Goal: Task Accomplishment & Management: Manage account settings

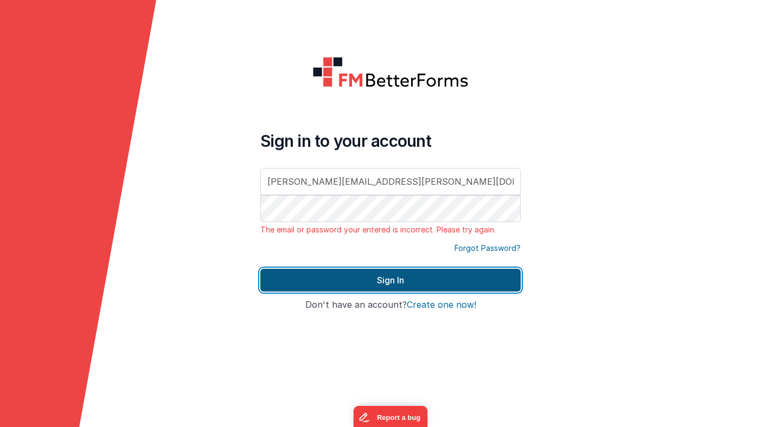
click at [377, 282] on button "Sign In" at bounding box center [390, 280] width 260 height 23
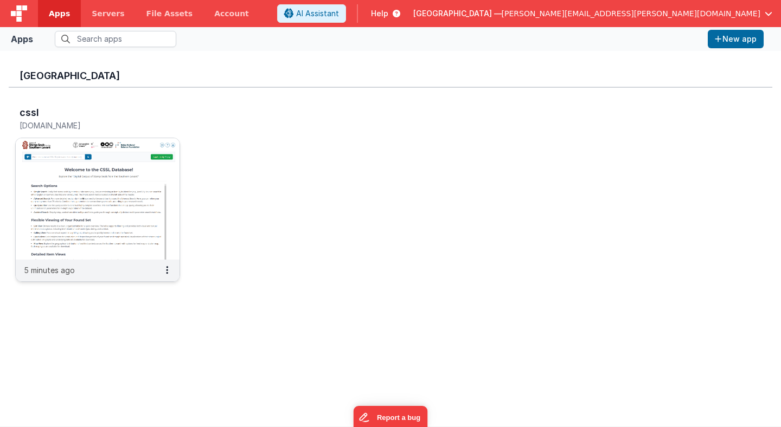
click at [155, 152] on img at bounding box center [98, 198] width 164 height 121
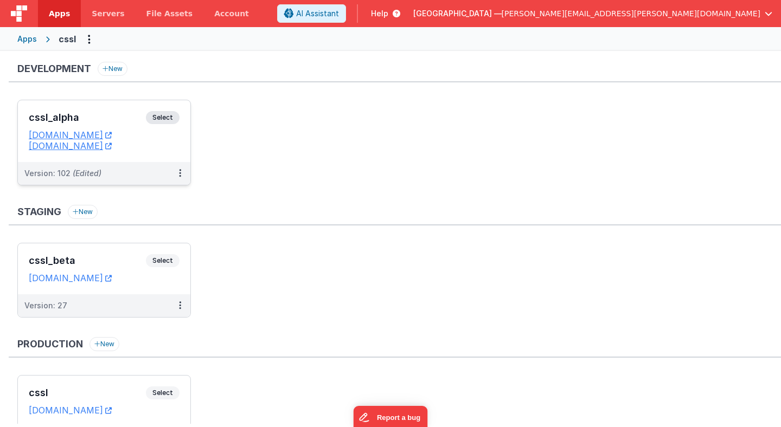
click at [167, 117] on span "Select" at bounding box center [163, 117] width 34 height 13
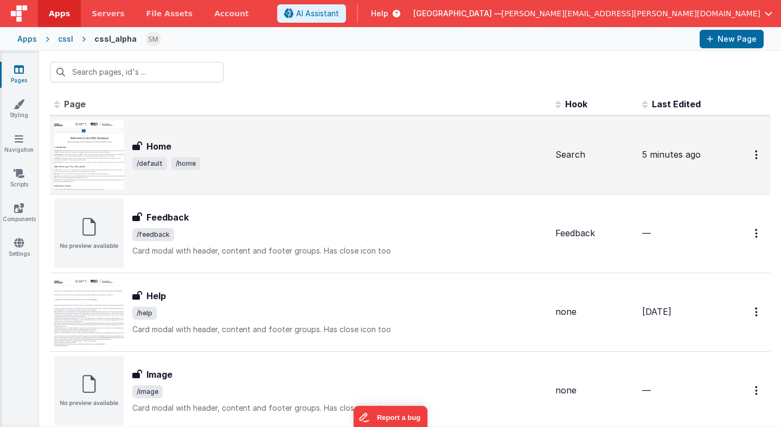
click at [234, 167] on span "/default /home" at bounding box center [339, 163] width 414 height 13
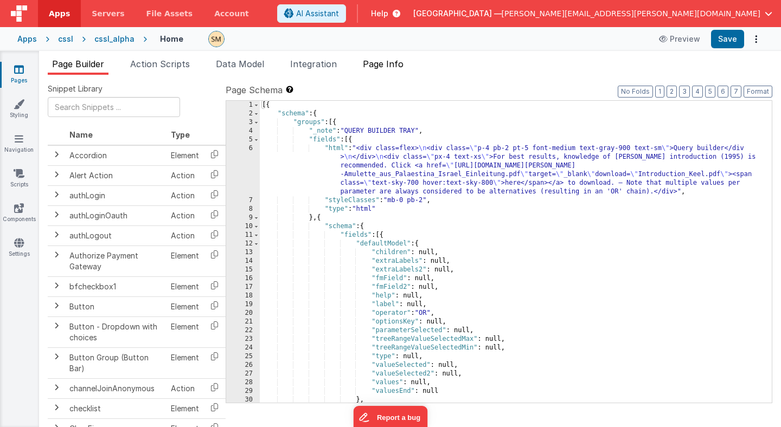
click at [396, 62] on span "Page Info" at bounding box center [383, 64] width 41 height 11
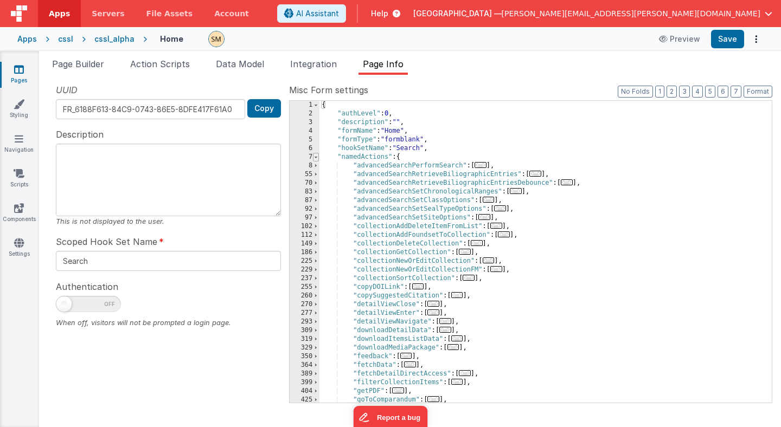
click at [315, 157] on span at bounding box center [316, 157] width 6 height 9
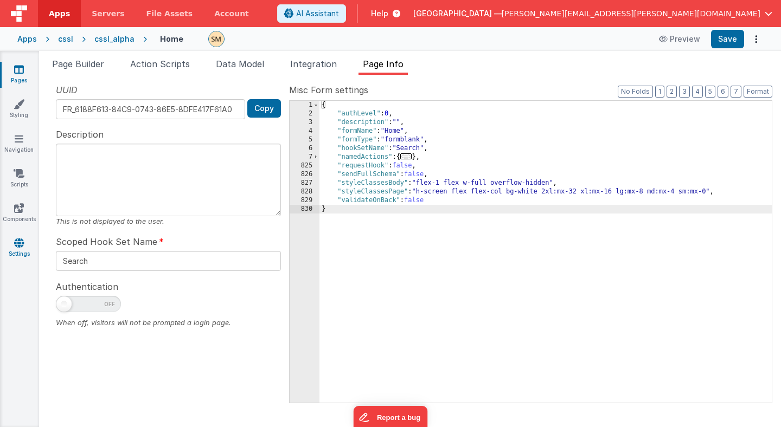
click at [19, 240] on icon at bounding box center [19, 242] width 10 height 11
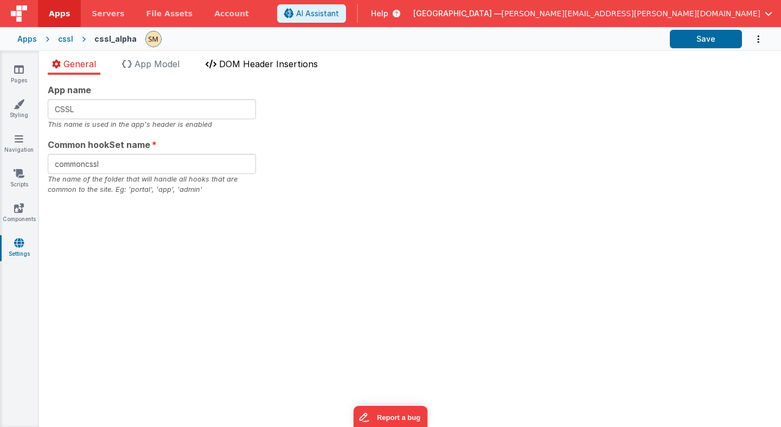
click at [267, 62] on span "DOM Header Insertions" at bounding box center [268, 64] width 99 height 11
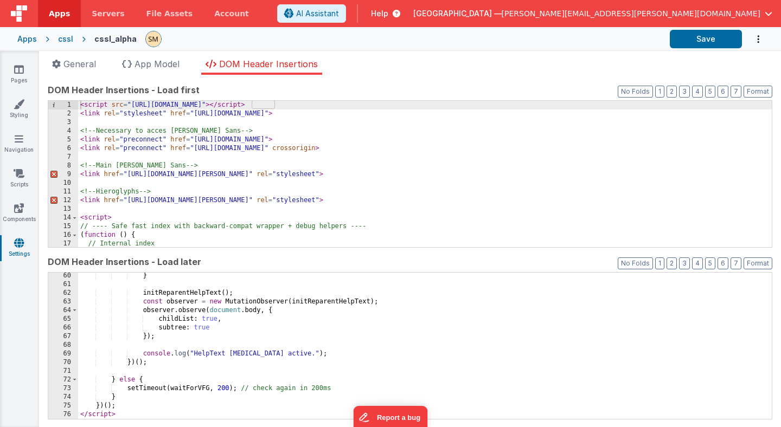
scroll to position [1527, 0]
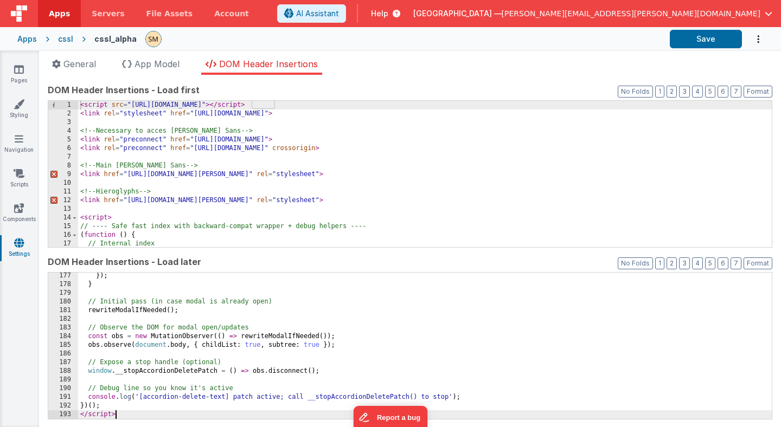
click at [132, 417] on div "}) ; } // Initial pass (in case modal is already open) rewriteModalIfNeeded ( )…" at bounding box center [424, 354] width 693 height 164
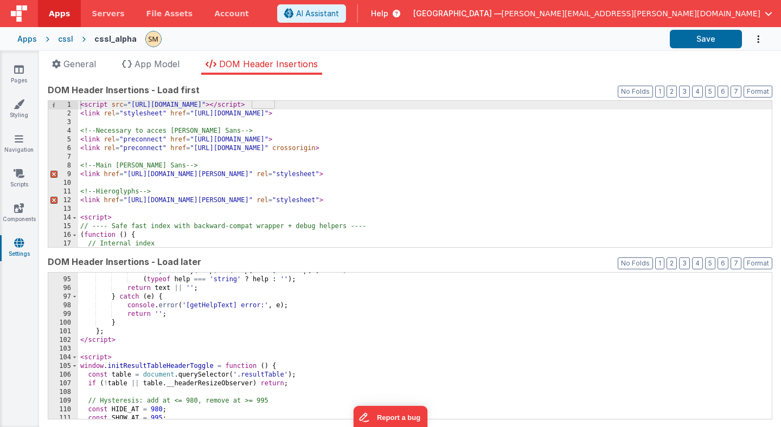
scroll to position [817, 0]
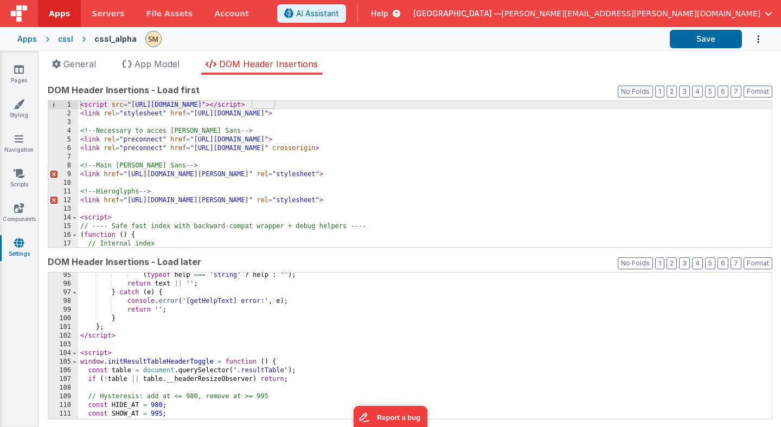
click at [115, 347] on div "( typeof help === 'string' ? help : '' ) ; return text || '' ; } catch ( e ) { …" at bounding box center [424, 353] width 693 height 164
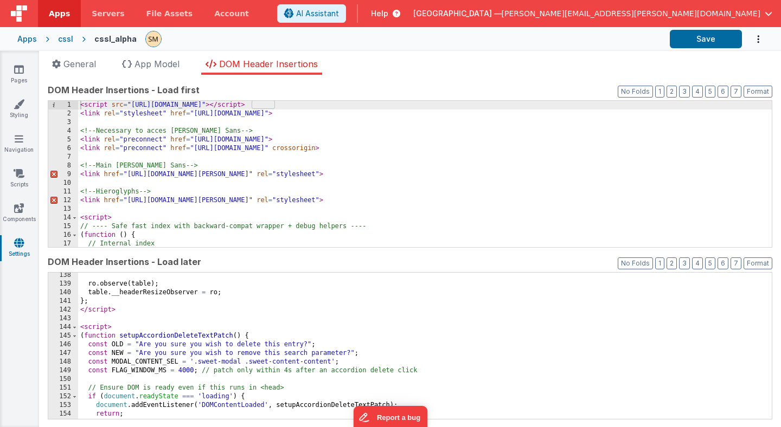
scroll to position [1190, 0]
click at [759, 264] on button "Format" at bounding box center [757, 263] width 29 height 12
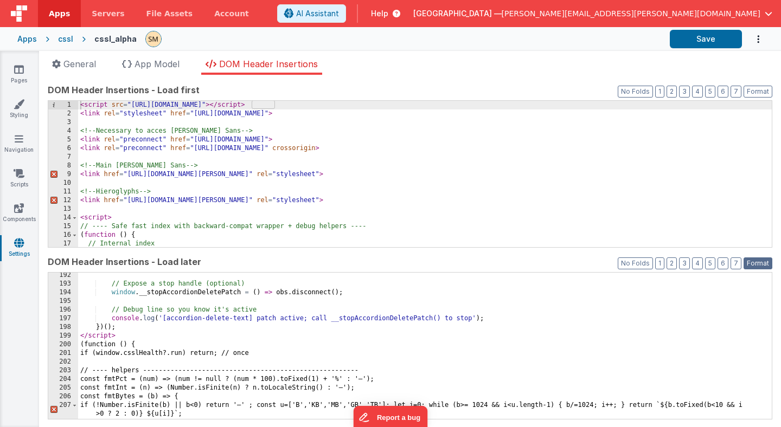
scroll to position [1668, 0]
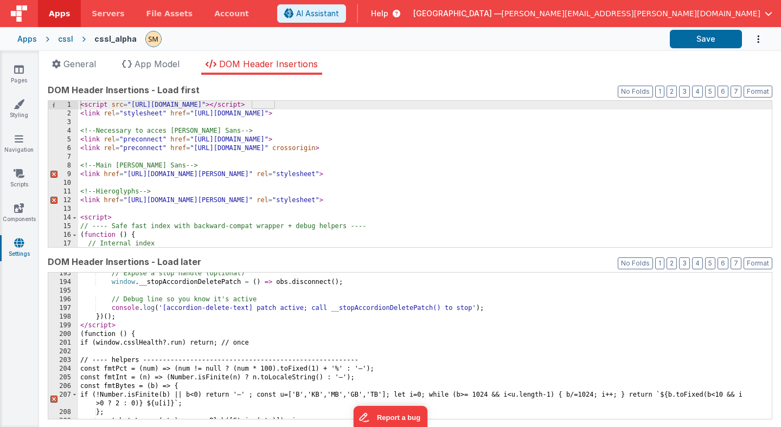
click at [131, 323] on div "// Expose a stop handle (optional) window . __stopAccordionDeletePatch = ( ) =>…" at bounding box center [424, 351] width 693 height 164
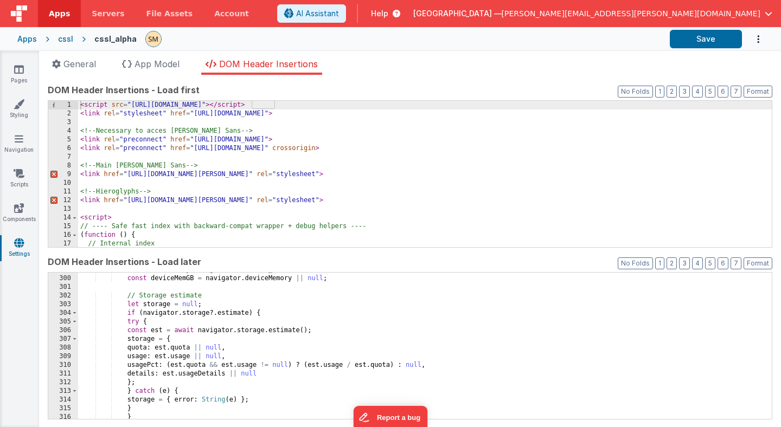
scroll to position [3721, 0]
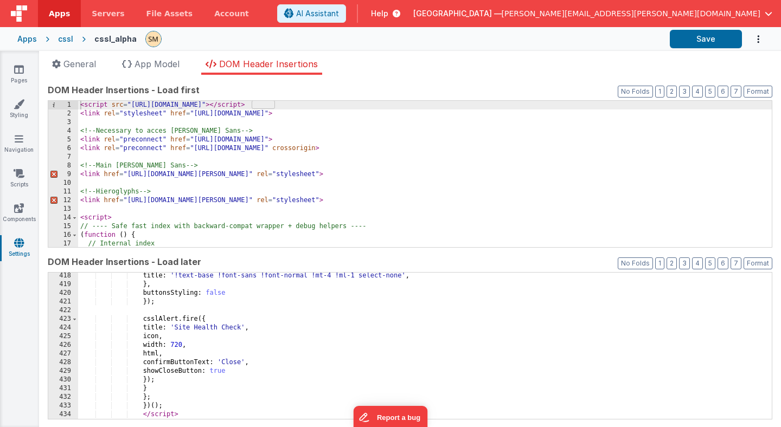
click at [183, 416] on div "title : '!text-base !font-sans !font-normal !mt-4 !ml-1 select-none' , } , butt…" at bounding box center [424, 354] width 693 height 164
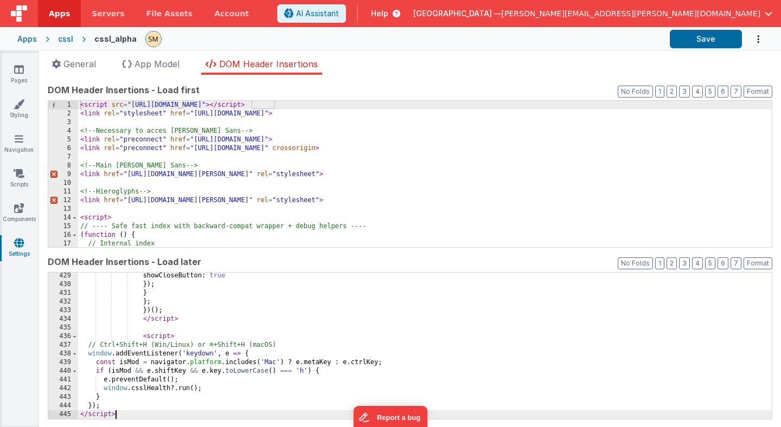
scroll to position [3817, 0]
click at [760, 261] on button "Format" at bounding box center [757, 263] width 29 height 12
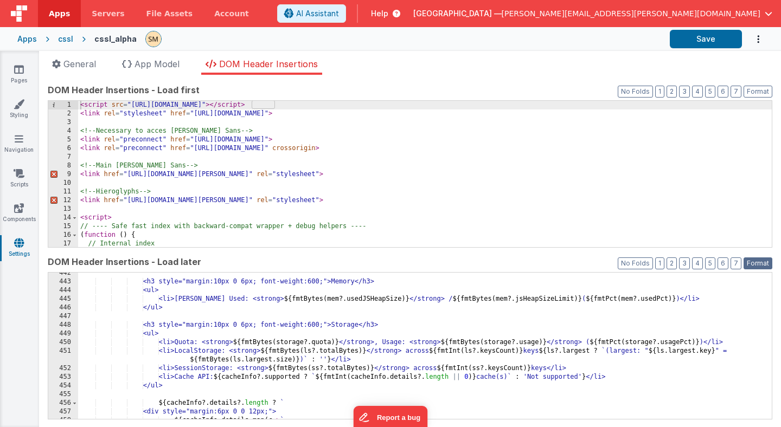
scroll to position [4545, 0]
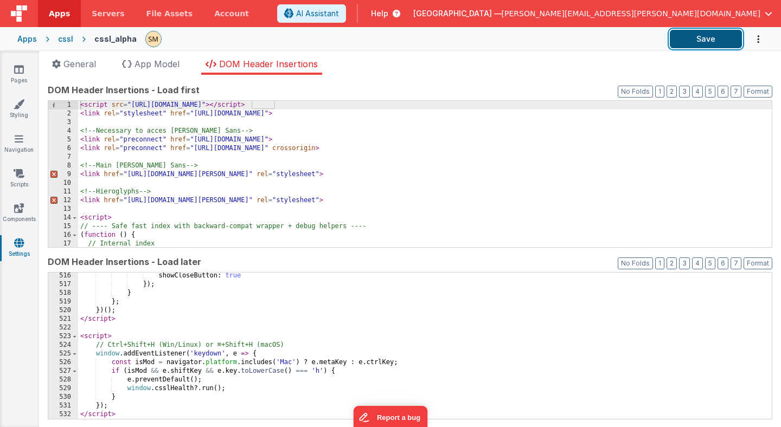
click at [705, 38] on button "Save" at bounding box center [705, 39] width 72 height 18
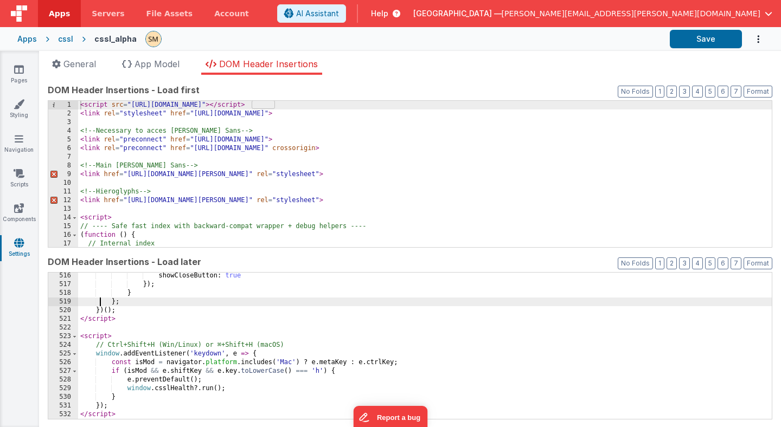
click at [100, 304] on div "showCloseButton : true }) ; } } ; }) ( ) ; </ script > < script > // Ctrl+Shift…" at bounding box center [424, 354] width 693 height 164
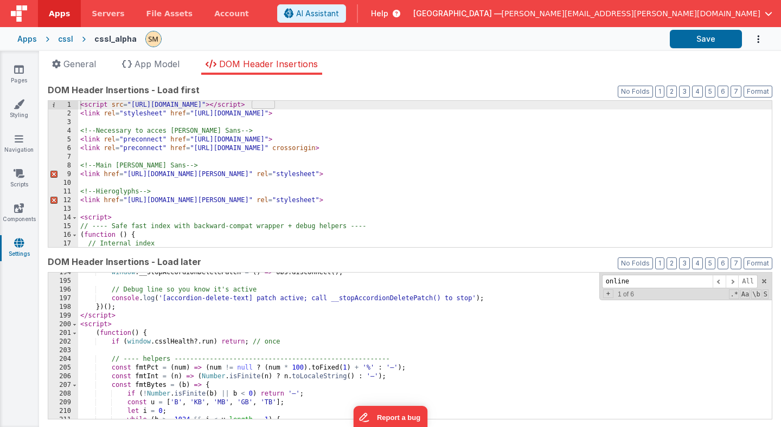
scroll to position [1673, 0]
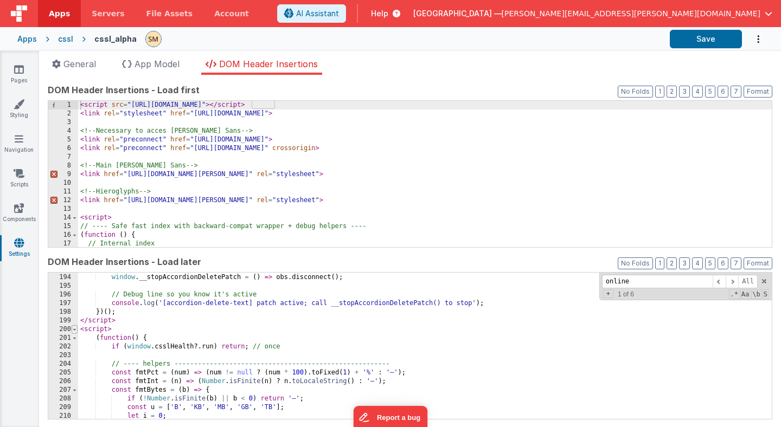
click at [74, 330] on span at bounding box center [75, 329] width 6 height 9
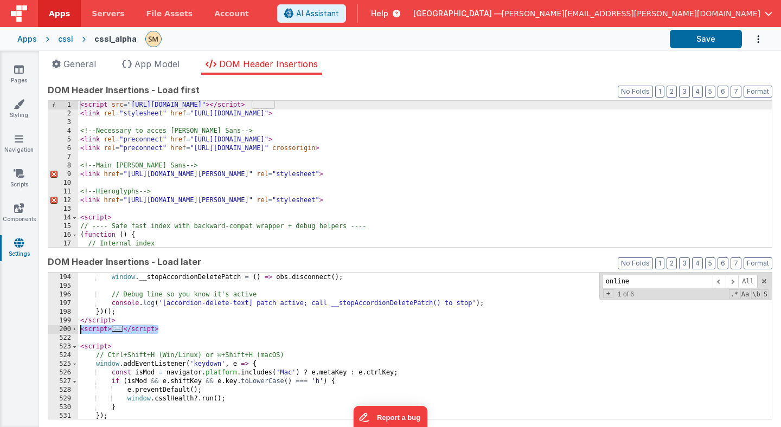
drag, startPoint x: 168, startPoint y: 330, endPoint x: 51, endPoint y: 329, distance: 117.1
click at [51, 329] on div "193 194 195 196 197 198 199 200 522 523 524 525 526 527 528 529 530 531 532 // …" at bounding box center [410, 345] width 724 height 147
click at [166, 331] on div "// Expose a stop handle (optional) window . __stopAccordionDeletePatch = ( ) =>…" at bounding box center [424, 347] width 693 height 164
drag, startPoint x: 162, startPoint y: 331, endPoint x: 75, endPoint y: 331, distance: 86.2
click at [75, 331] on div "193 194 195 196 197 198 199 200 522 523 524 525 526 527 528 529 530 531 532 // …" at bounding box center [410, 345] width 724 height 147
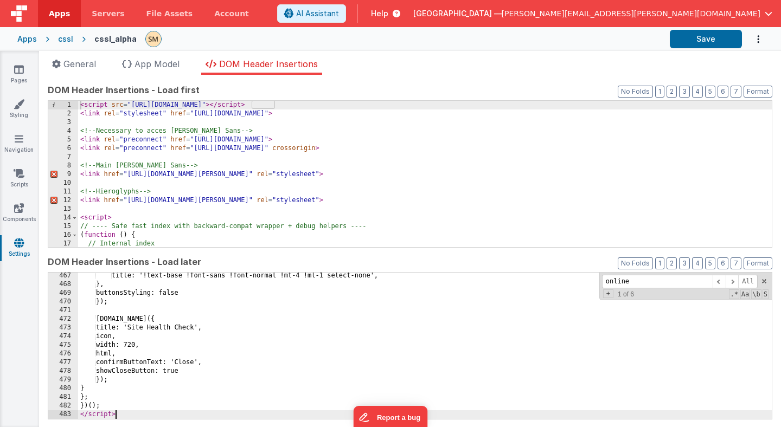
scroll to position [4051, 0]
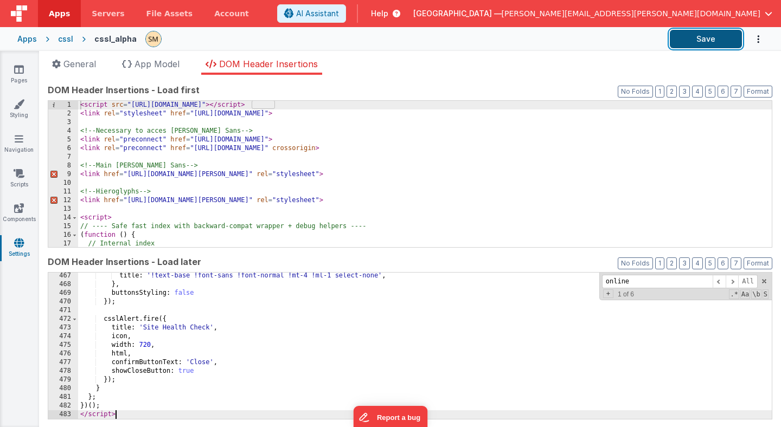
click at [706, 43] on button "Save" at bounding box center [705, 39] width 72 height 18
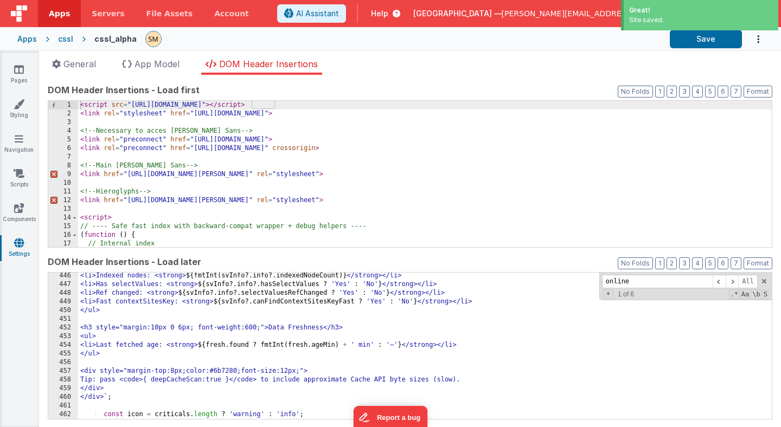
scroll to position [3877, 0]
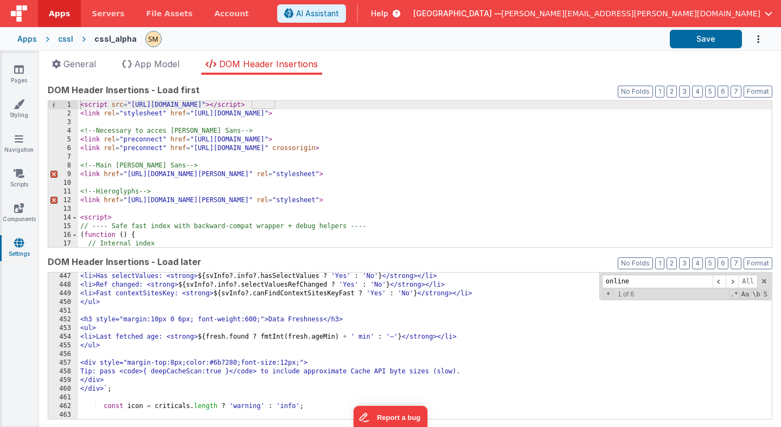
click at [269, 156] on div "< script src = "[URL][DOMAIN_NAME]" > </ script > < link rel = "stylesheet" hre…" at bounding box center [424, 183] width 693 height 164
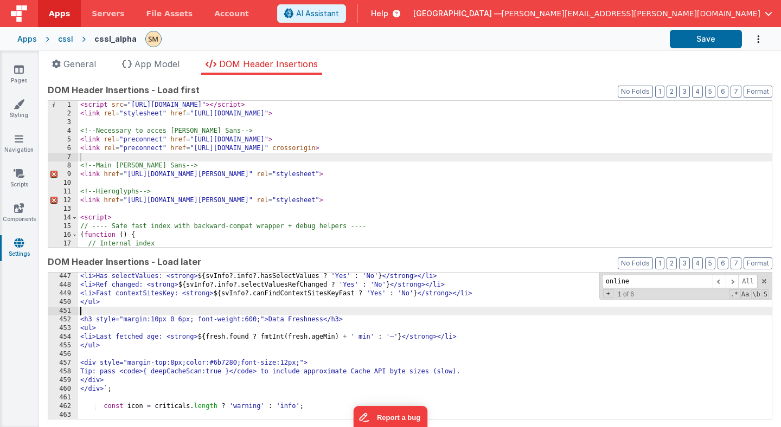
click at [215, 312] on div "<li>Has selectValues: <strong> ${ svInfo ?. info ?. hasSelectValues ? 'Yes' : '…" at bounding box center [424, 354] width 693 height 164
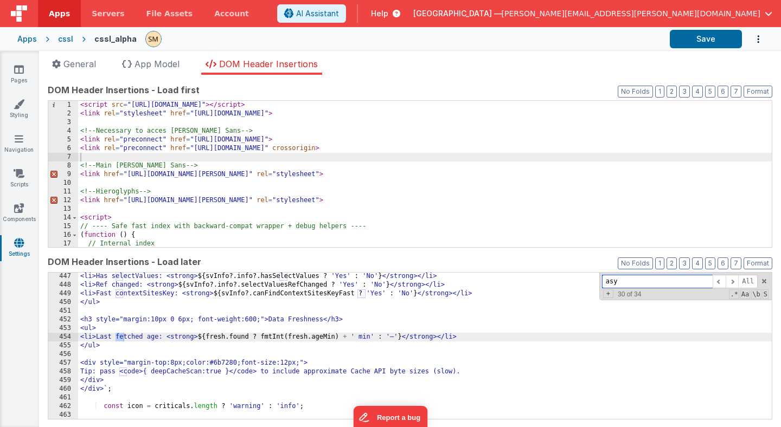
scroll to position [1921, 0]
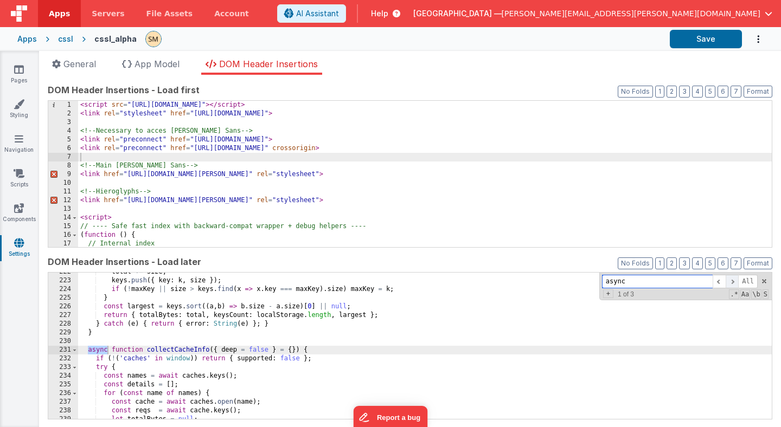
click at [730, 280] on span at bounding box center [731, 282] width 13 height 14
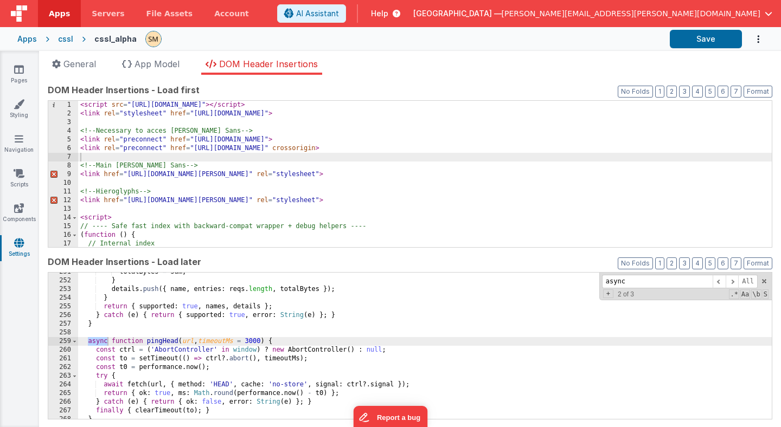
click at [492, 334] on div "totalBytes = sum ; } details . push ({ name , entries : reqs . length , totalBy…" at bounding box center [424, 350] width 693 height 164
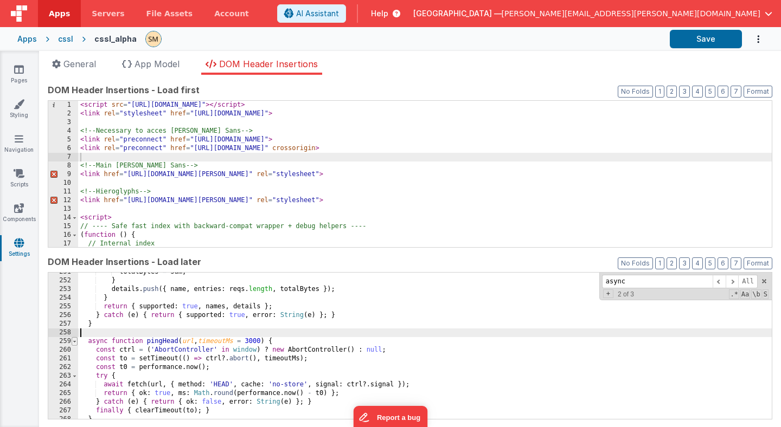
click at [73, 338] on span at bounding box center [75, 341] width 6 height 9
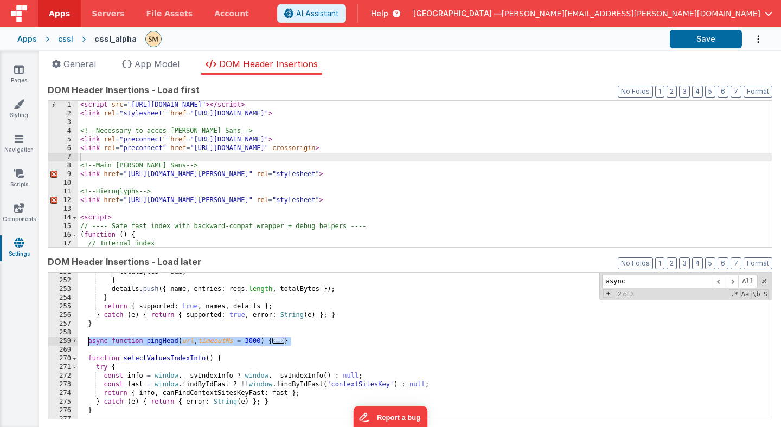
drag, startPoint x: 298, startPoint y: 339, endPoint x: 89, endPoint y: 344, distance: 208.7
click at [89, 344] on div "totalBytes = sum ; } details . push ({ name , entries : reqs . length , totalBy…" at bounding box center [424, 350] width 693 height 164
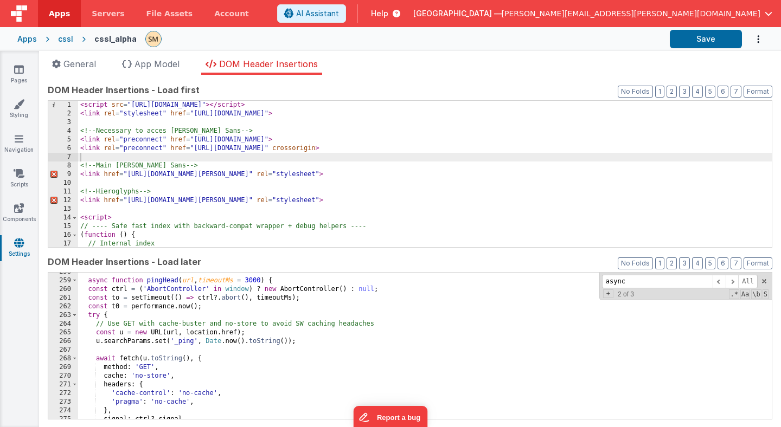
scroll to position [2259, 0]
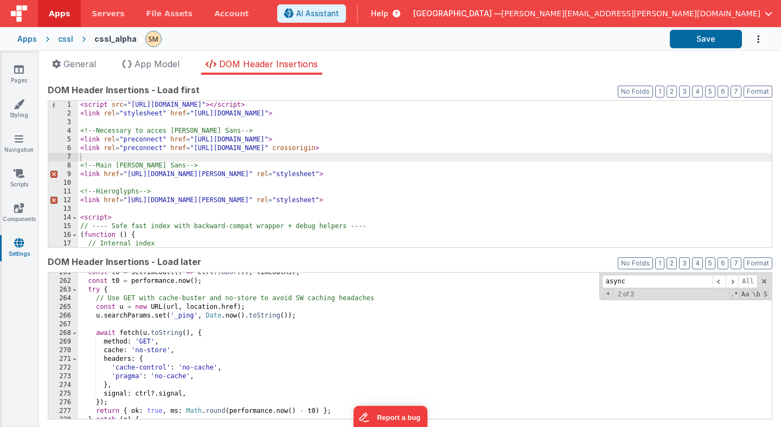
click at [202, 341] on div "const to = setTimeout (( ) => ctrl ?. abort ( ) , timeoutMs ) ; const t0 = perf…" at bounding box center [424, 350] width 693 height 164
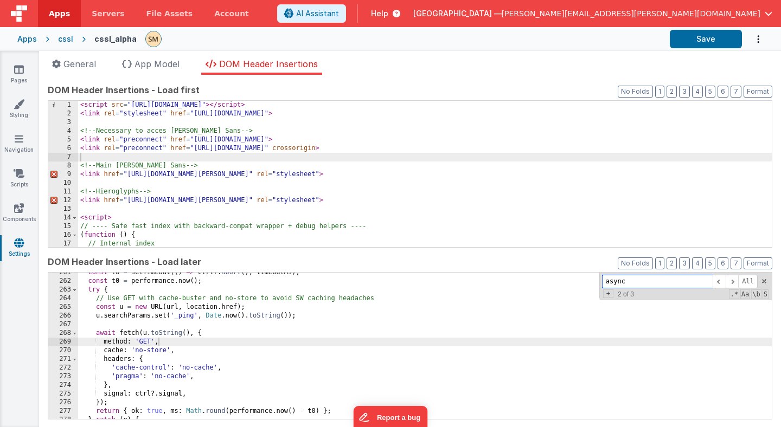
paste input "<div style="max-height:60vh;"
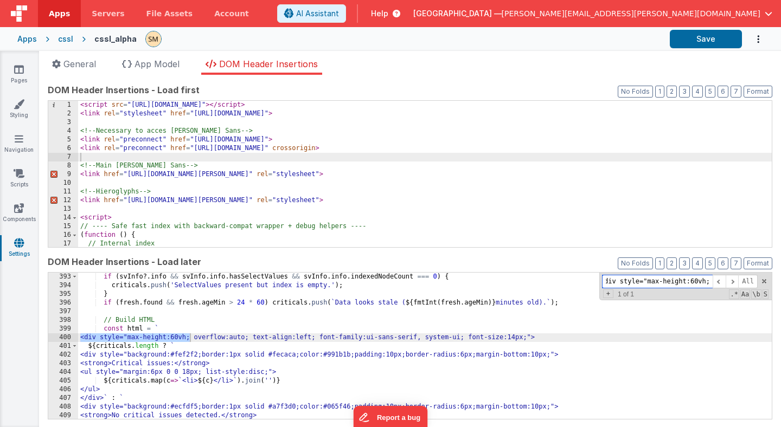
scroll to position [3410, 0]
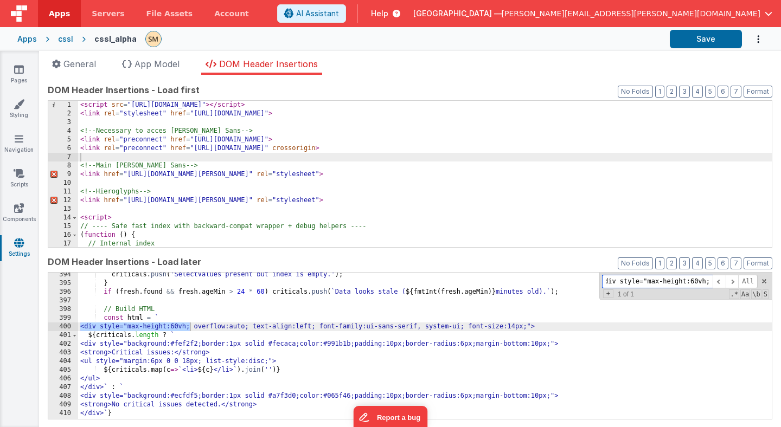
type input "<div style="max-height:60vh;"
click at [178, 327] on div "criticals . push ( 'SelectValues present but index is empty.' ) ; } if ( fresh …" at bounding box center [424, 352] width 693 height 164
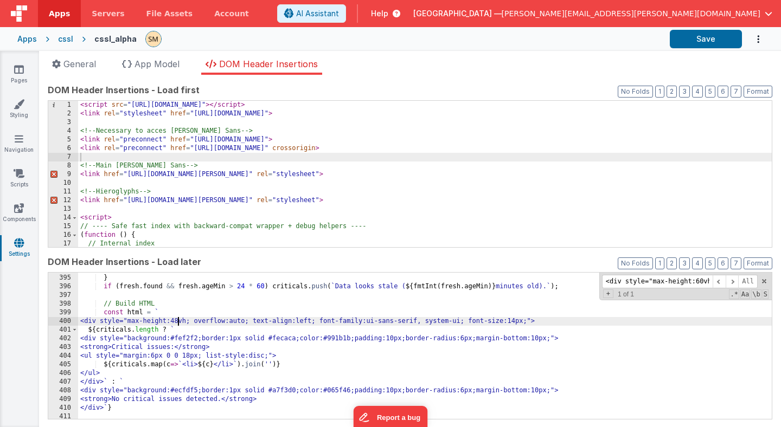
scroll to position [3414, 0]
click at [215, 330] on div "criticals . push ( 'SelectValues present but index is empty.' ) ; } if ( fresh …" at bounding box center [424, 349] width 693 height 164
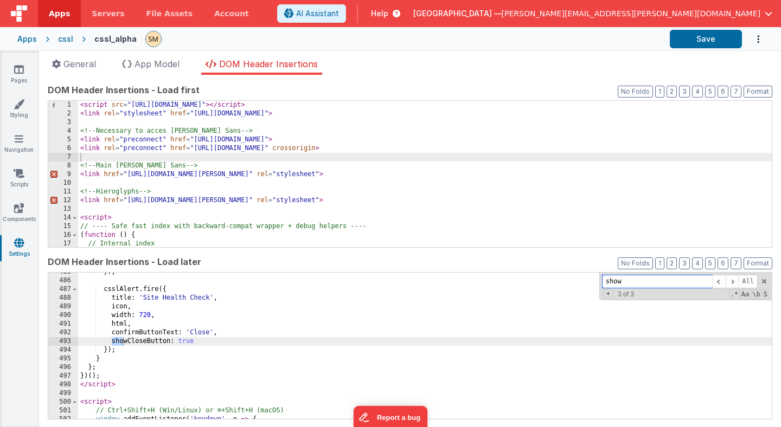
scroll to position [4211, 0]
type input "show"
click at [198, 343] on div "}) ; csslAlert . fire ({ title : 'Site Health Check' , icon , width : 720 , htm…" at bounding box center [424, 350] width 693 height 164
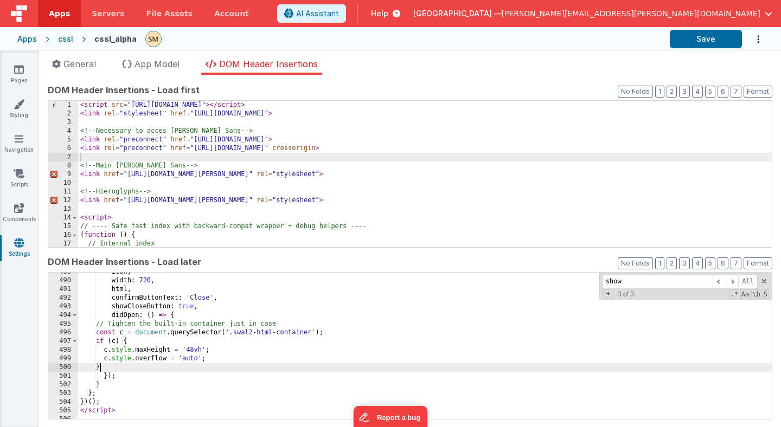
scroll to position [4247, 0]
click at [708, 43] on button "Save" at bounding box center [705, 39] width 72 height 18
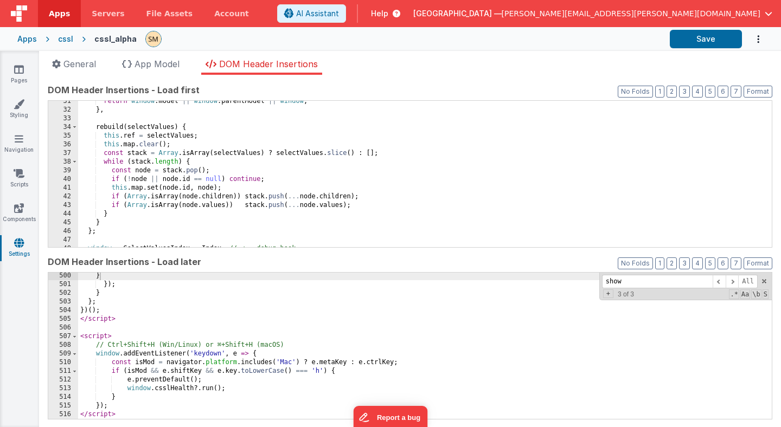
scroll to position [4337, 0]
click at [117, 319] on div "} }) ; } } ; }) ( ) ; </ script > < script > // Ctrl+Shift+H (Win/Linux) or ⌘+S…" at bounding box center [424, 354] width 693 height 164
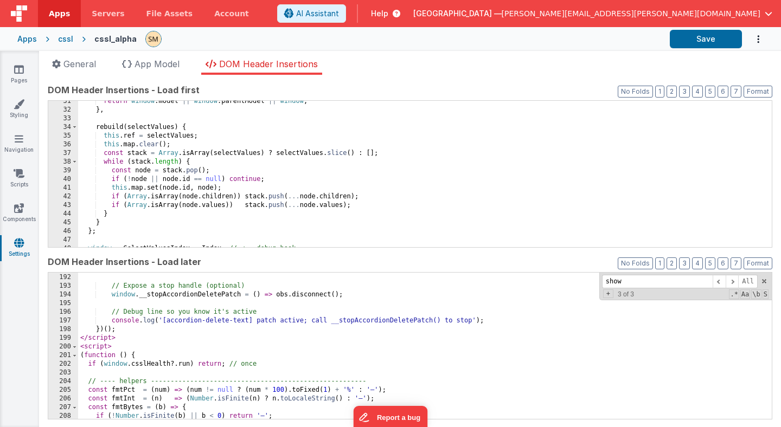
scroll to position [1656, 0]
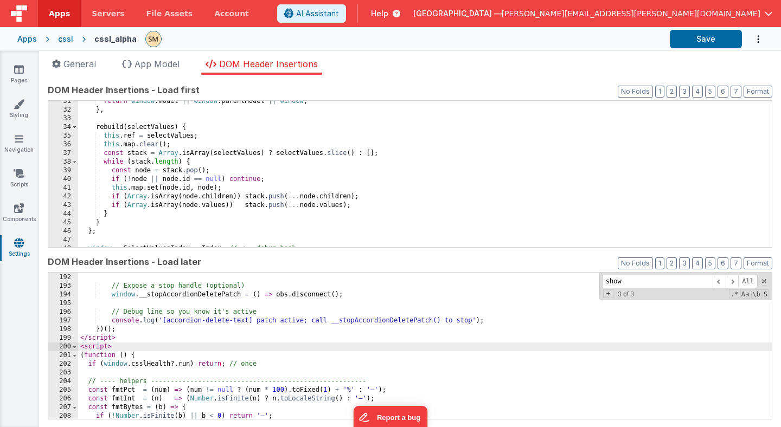
click at [80, 348] on div "}) ; // Expose a stop handle (optional) window . __stopAccordionDeletePatch = (…" at bounding box center [424, 347] width 693 height 164
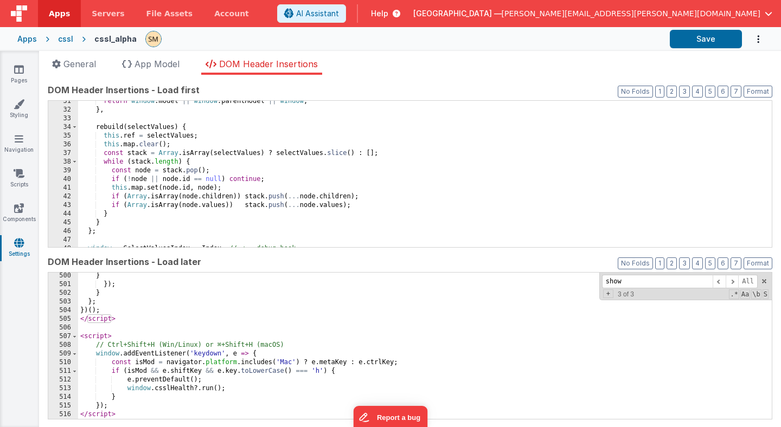
scroll to position [4337, 0]
click at [125, 321] on div "} }) ; } } ; }) ( ) ; </ script > < script > // Ctrl+Shift+H (Win/Linux) or ⌘+S…" at bounding box center [424, 354] width 693 height 164
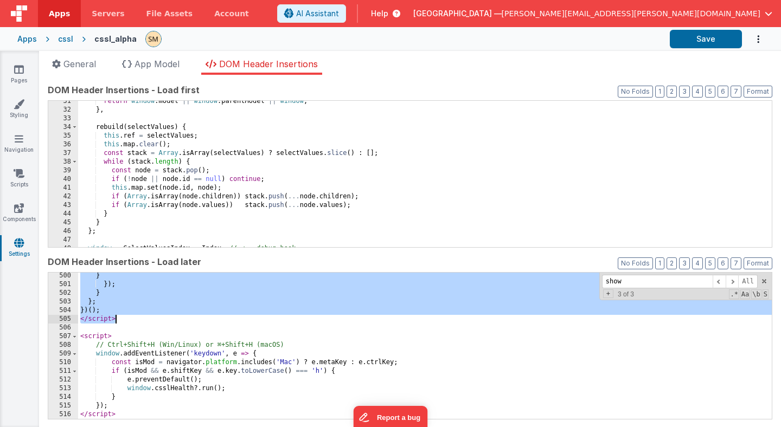
click at [220, 263] on label "DOM Header Insertions - Load later" at bounding box center [410, 261] width 724 height 13
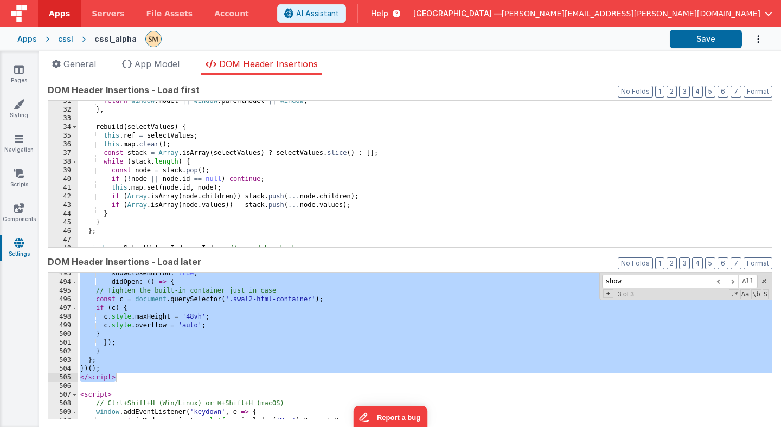
scroll to position [4277, 0]
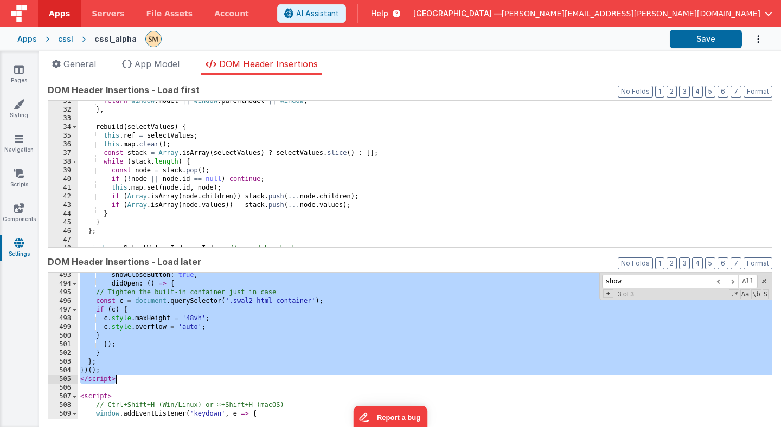
click at [117, 341] on div "showCloseButton : true , didOpen : ( ) => { // Tighten the built-in container j…" at bounding box center [424, 346] width 693 height 146
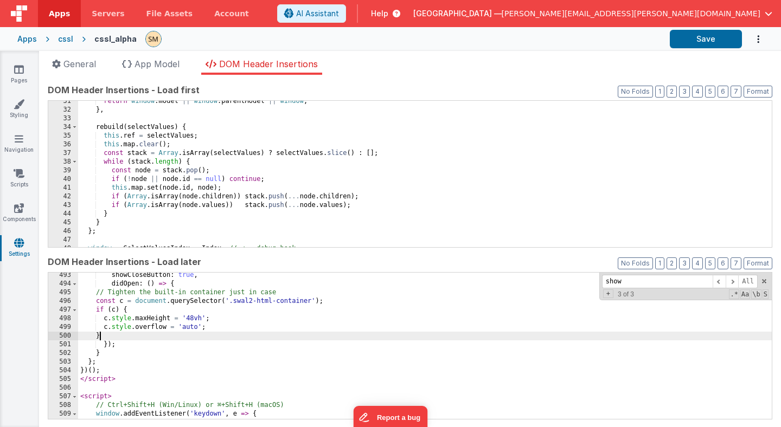
click at [107, 334] on div "showCloseButton : true , didOpen : ( ) => { // Tighten the built-in container j…" at bounding box center [424, 353] width 693 height 164
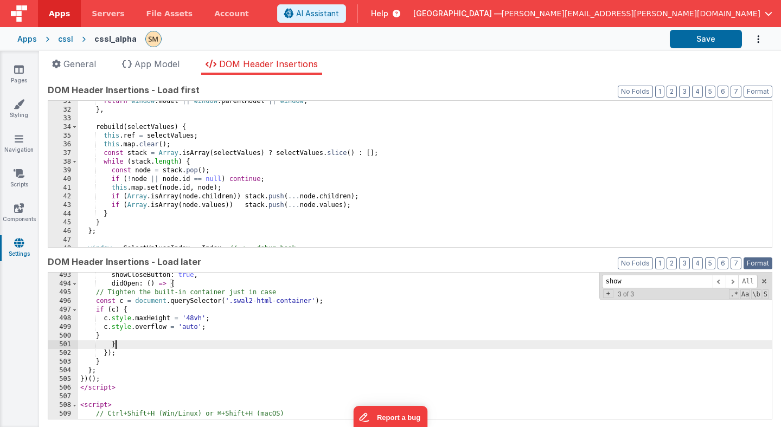
click at [755, 265] on button "Format" at bounding box center [757, 263] width 29 height 12
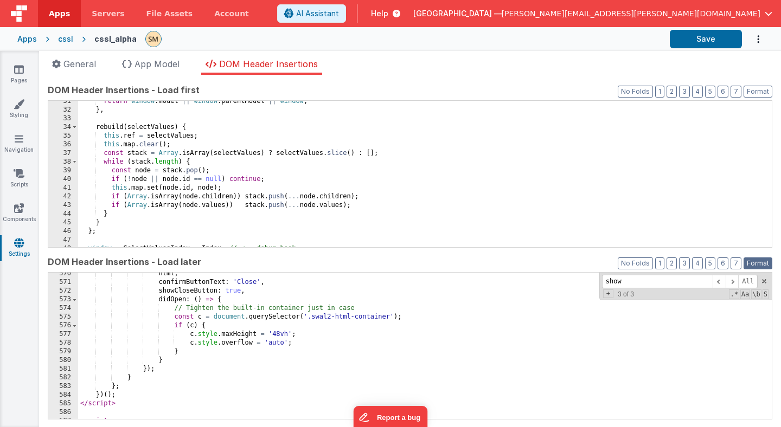
scroll to position [4946, 0]
click at [717, 42] on button "Save" at bounding box center [705, 39] width 72 height 18
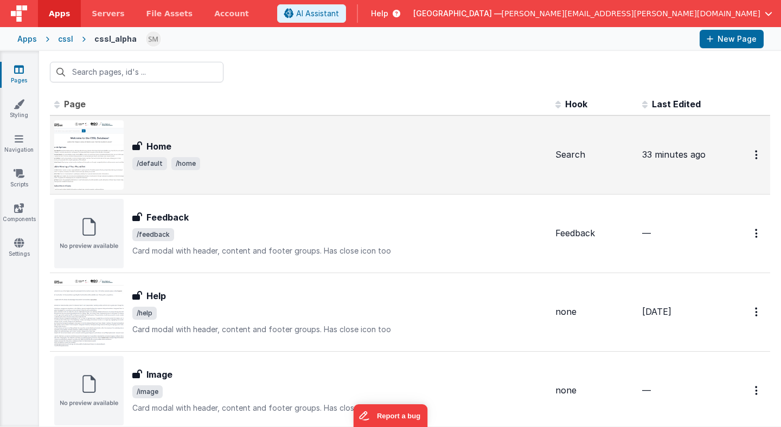
click at [167, 149] on h3 "Home" at bounding box center [158, 146] width 25 height 13
